Goal: Task Accomplishment & Management: Manage account settings

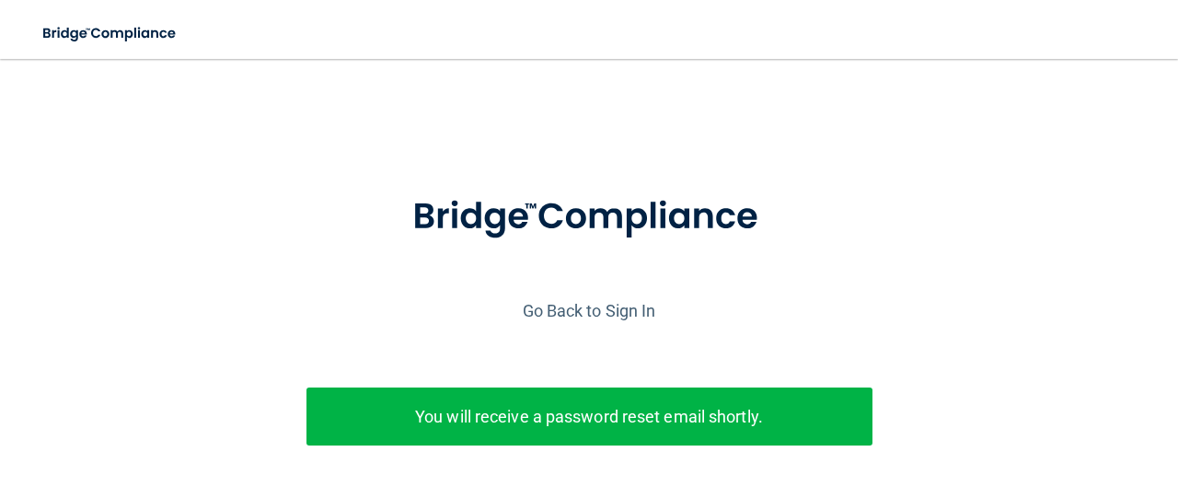
scroll to position [117, 0]
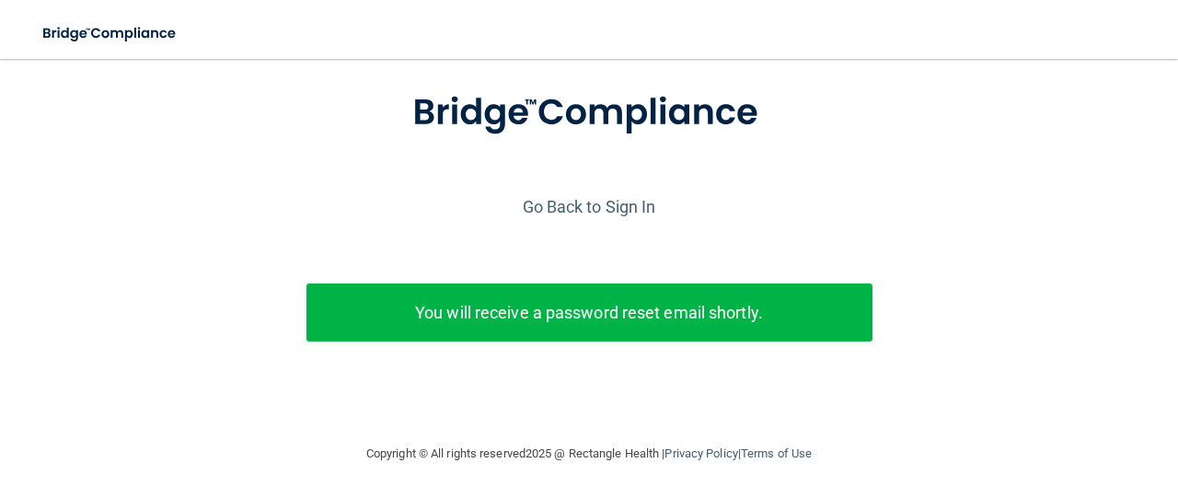
click at [732, 283] on div "You will receive a password reset email shortly." at bounding box center [589, 312] width 566 height 58
click at [613, 197] on link "Go Back to Sign In" at bounding box center [589, 206] width 133 height 19
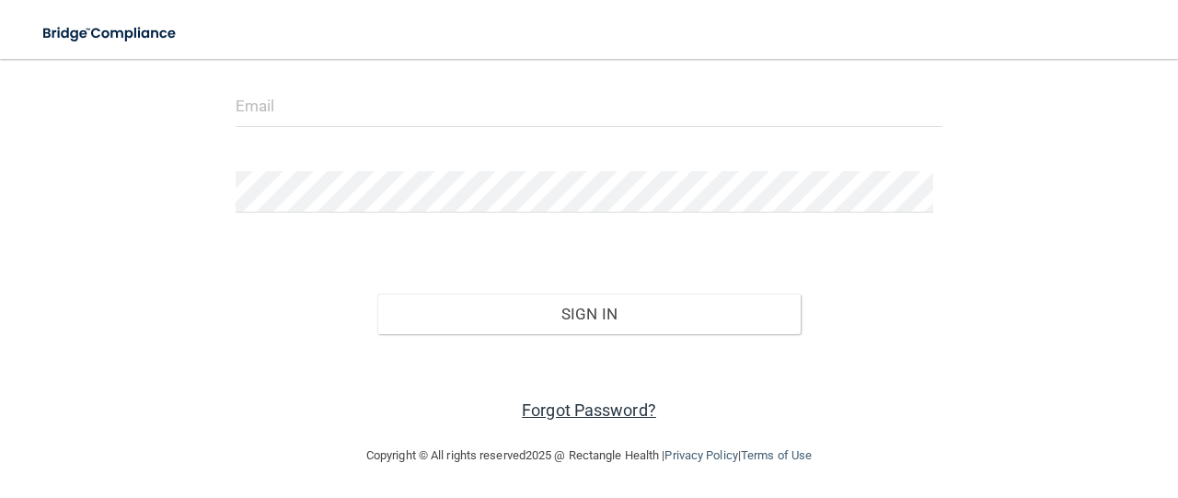
click at [572, 405] on link "Forgot Password?" at bounding box center [589, 409] width 134 height 19
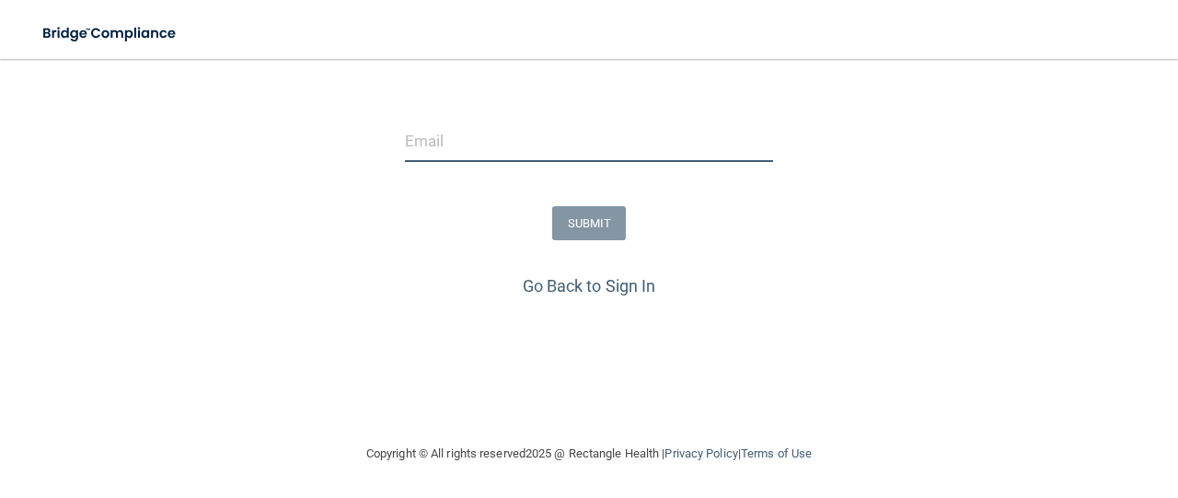
click at [421, 144] on input "email" at bounding box center [589, 141] width 368 height 41
type input "[PERSON_NAME][EMAIL_ADDRESS][PERSON_NAME][DOMAIN_NAME]"
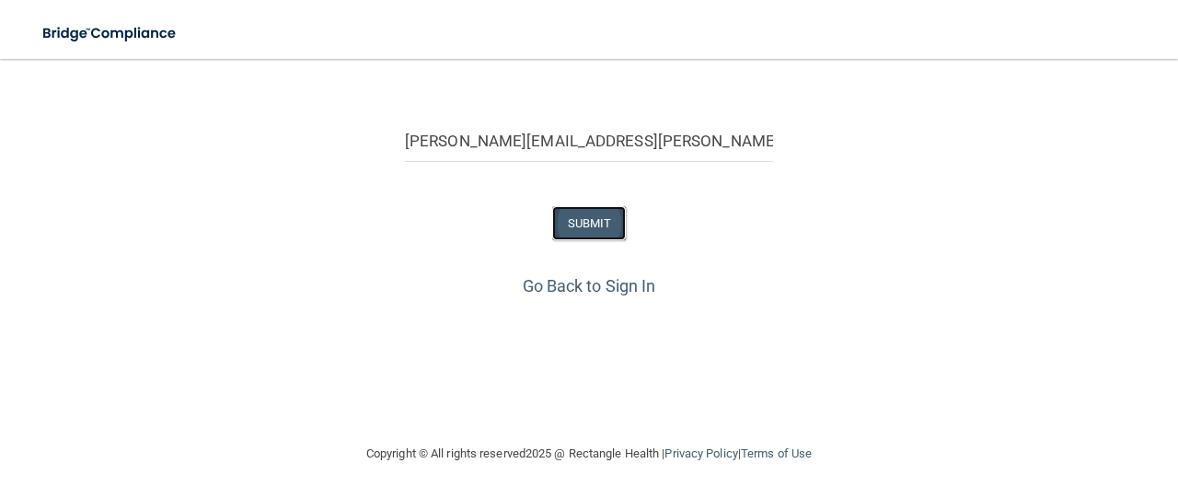
click at [590, 206] on button "SUBMIT" at bounding box center [589, 223] width 75 height 34
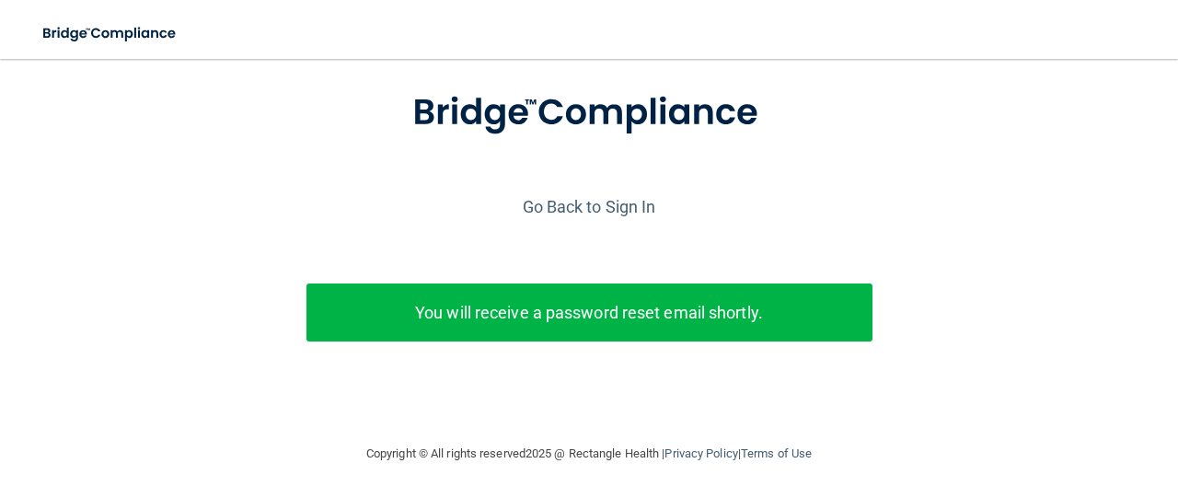
click at [543, 300] on p "You will receive a password reset email shortly." at bounding box center [589, 312] width 538 height 30
click at [589, 197] on link "Go Back to Sign In" at bounding box center [589, 206] width 133 height 19
